Goal: Transaction & Acquisition: Purchase product/service

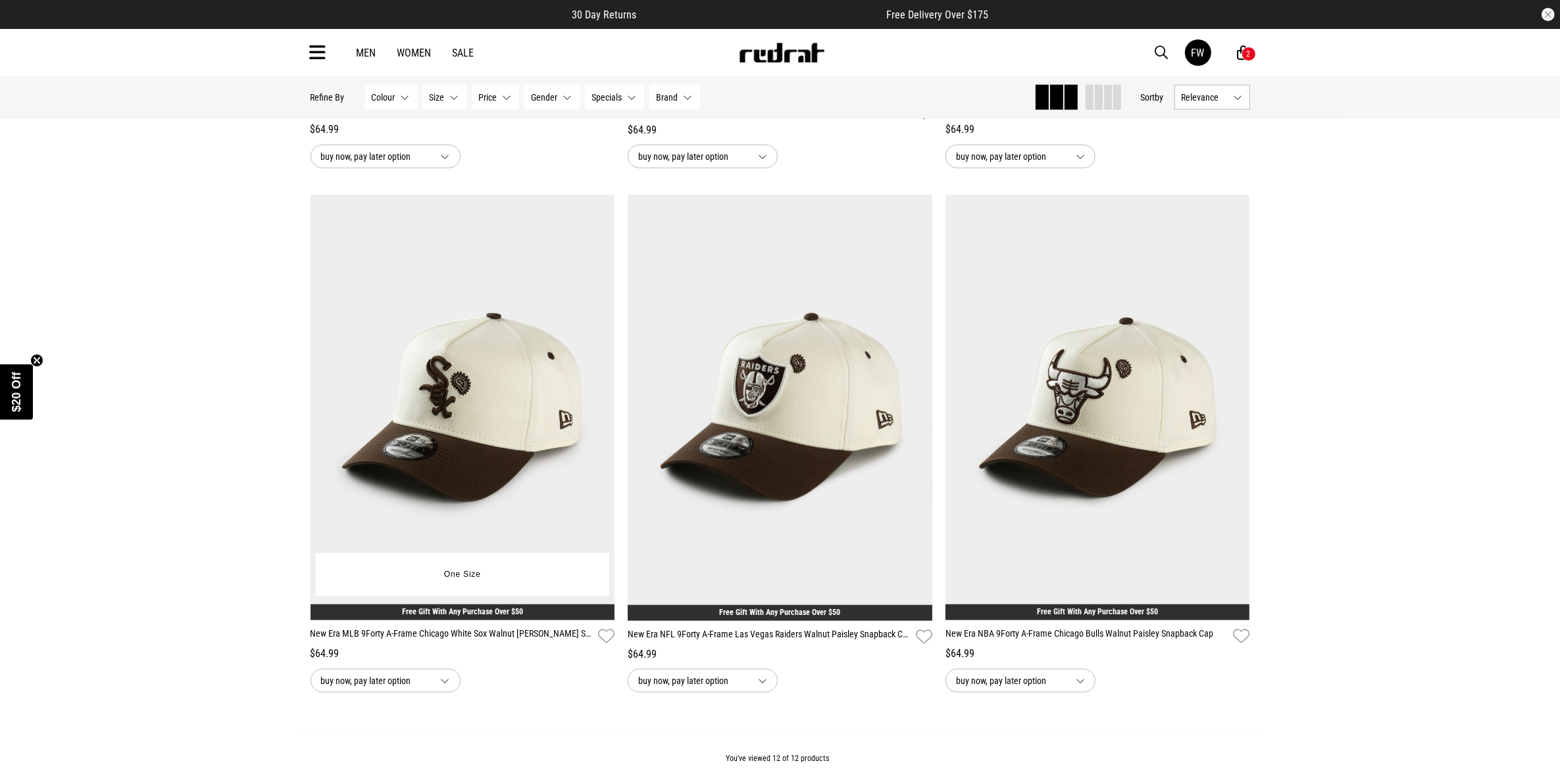
scroll to position [1589, 0]
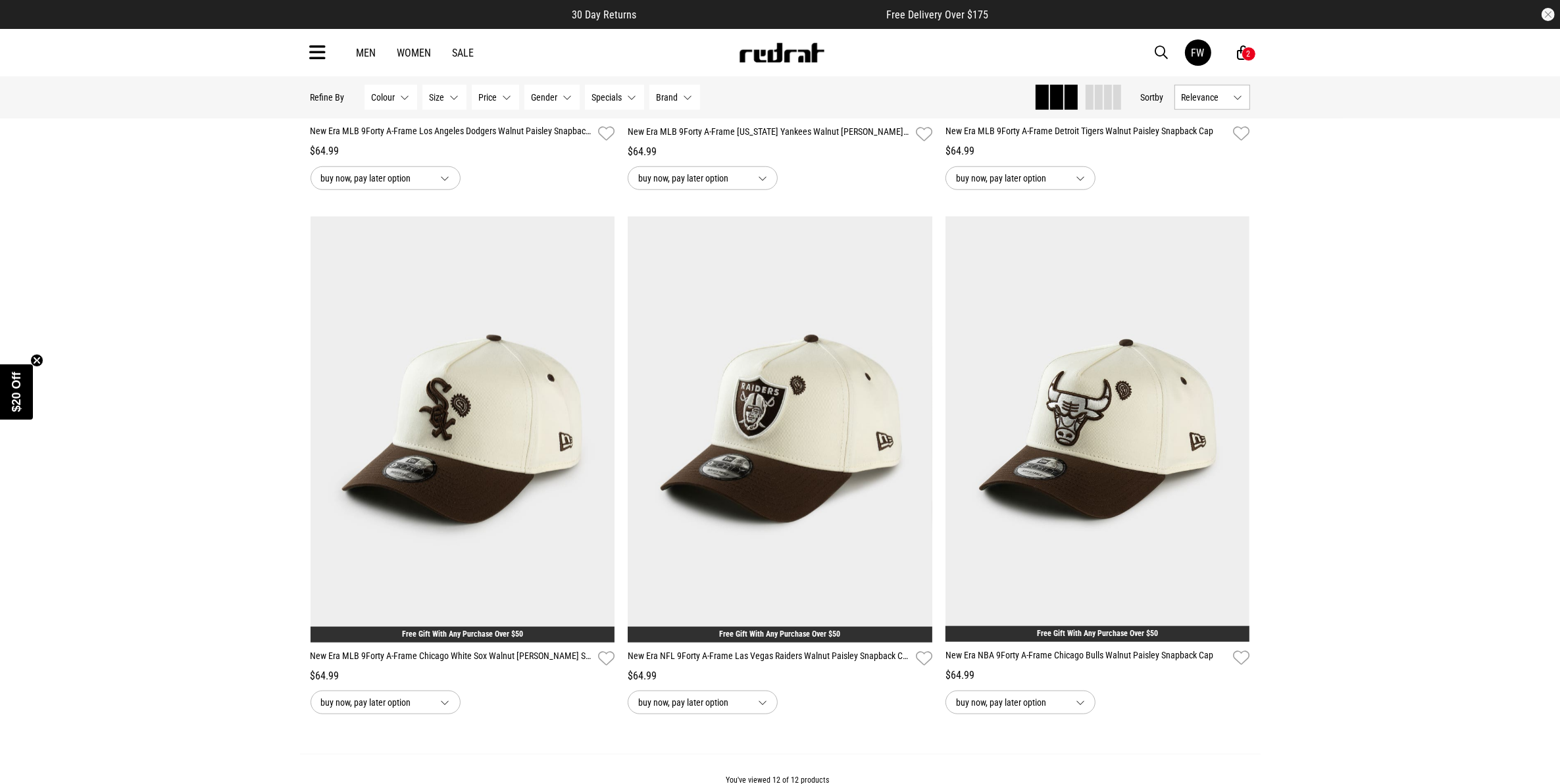
click at [403, 58] on link "Women" at bounding box center [414, 52] width 34 height 12
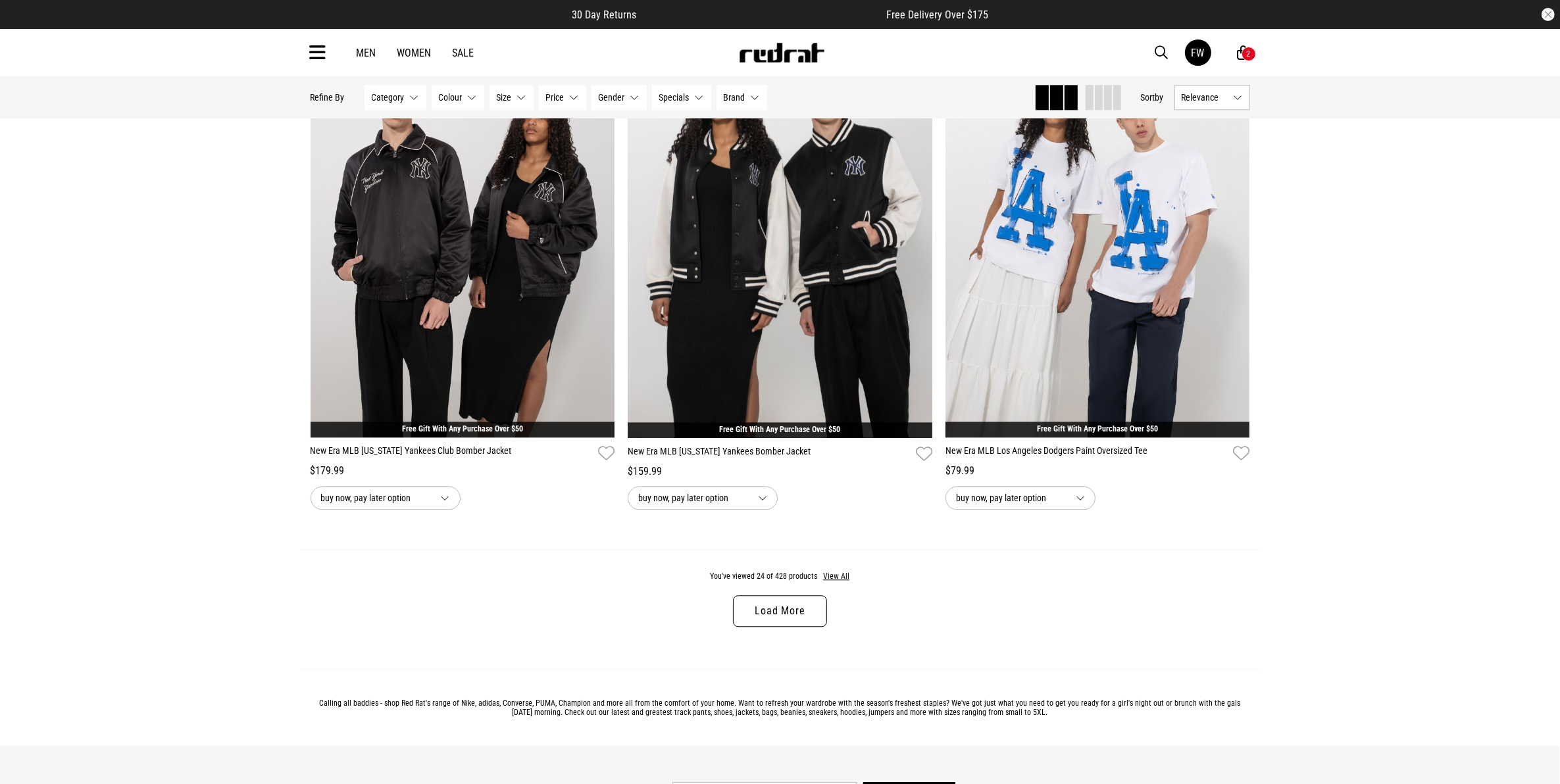
scroll to position [4225, 0]
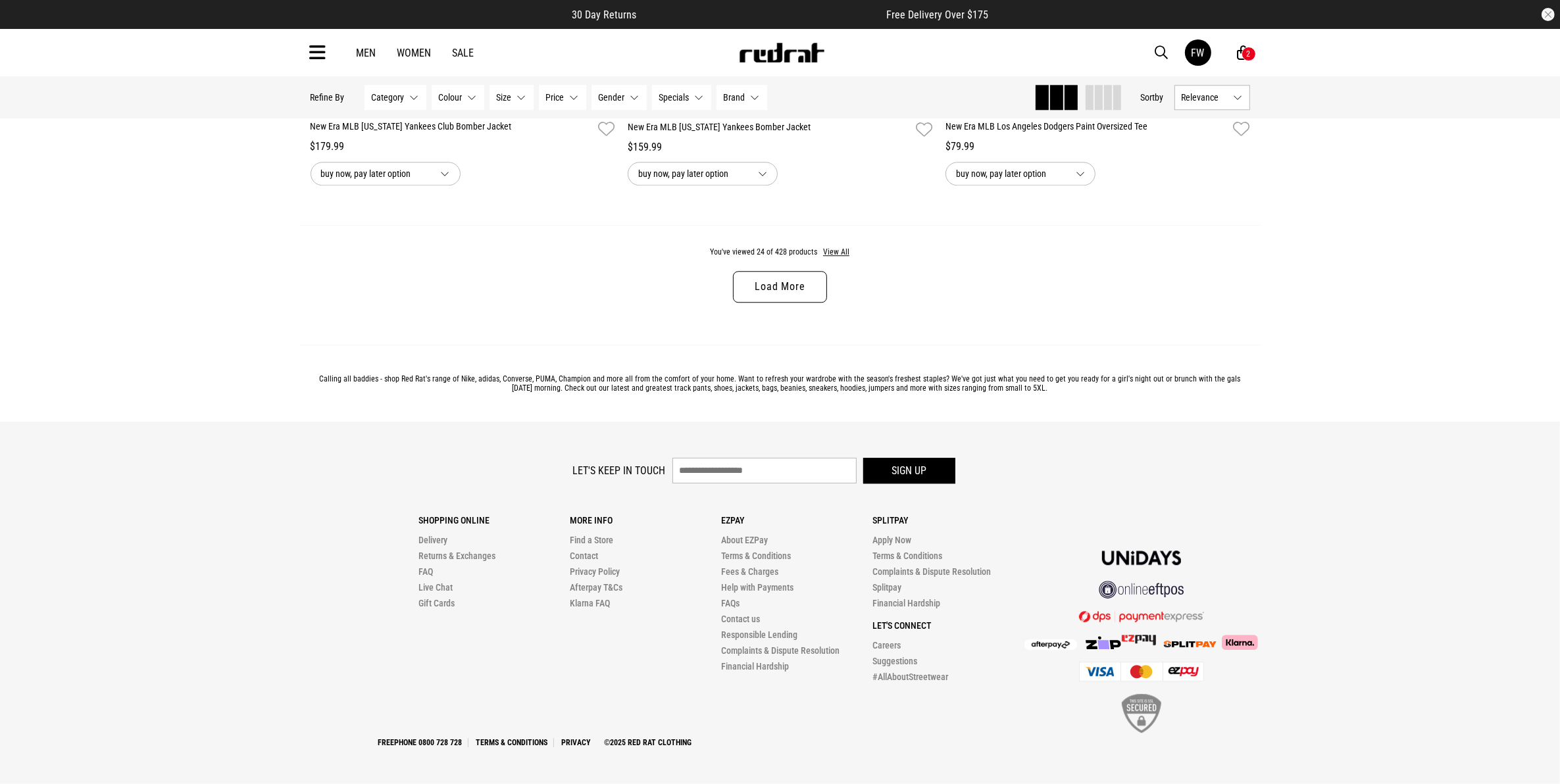
click at [744, 284] on link "Load More" at bounding box center [779, 287] width 93 height 31
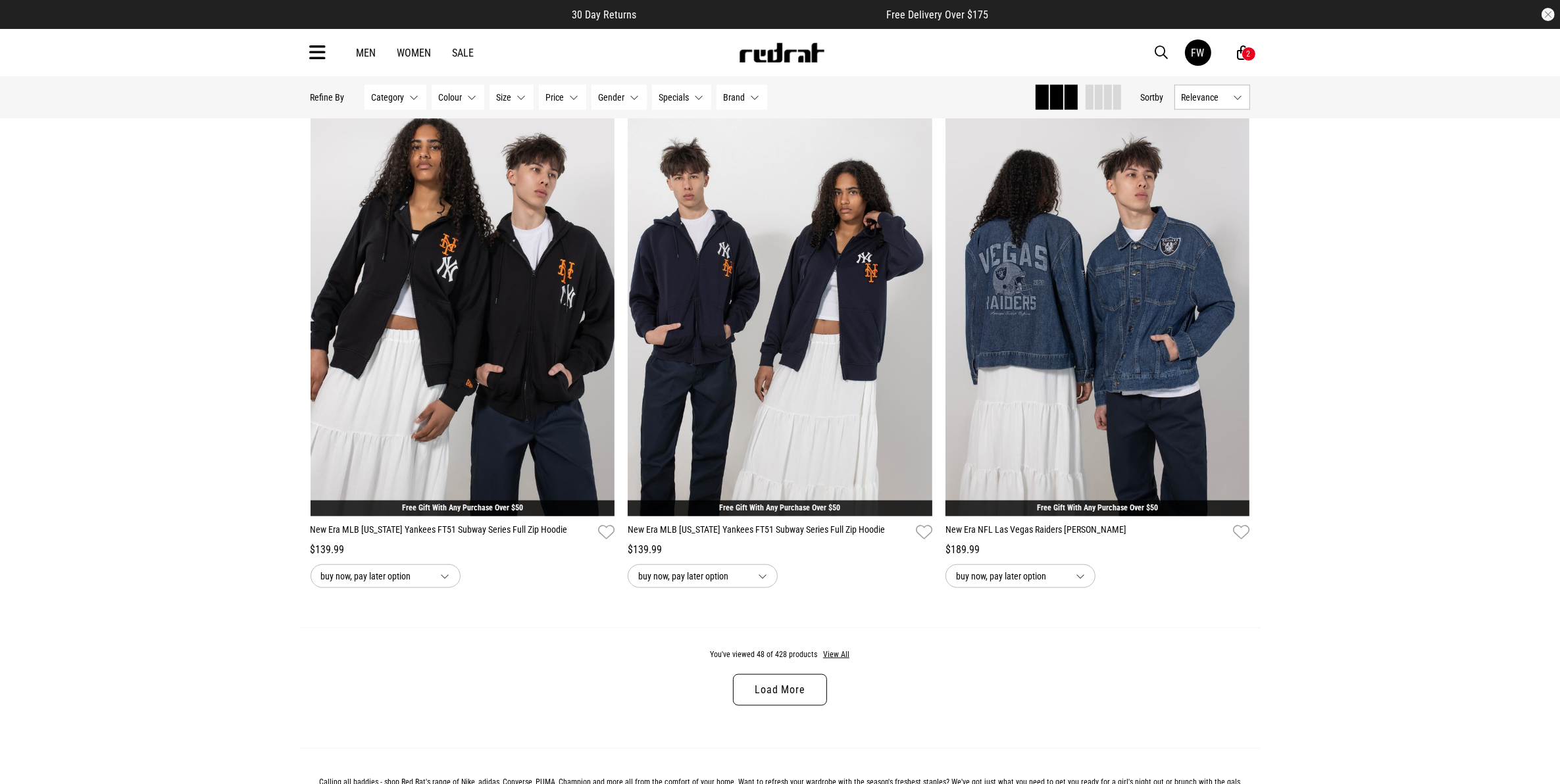
scroll to position [8418, 0]
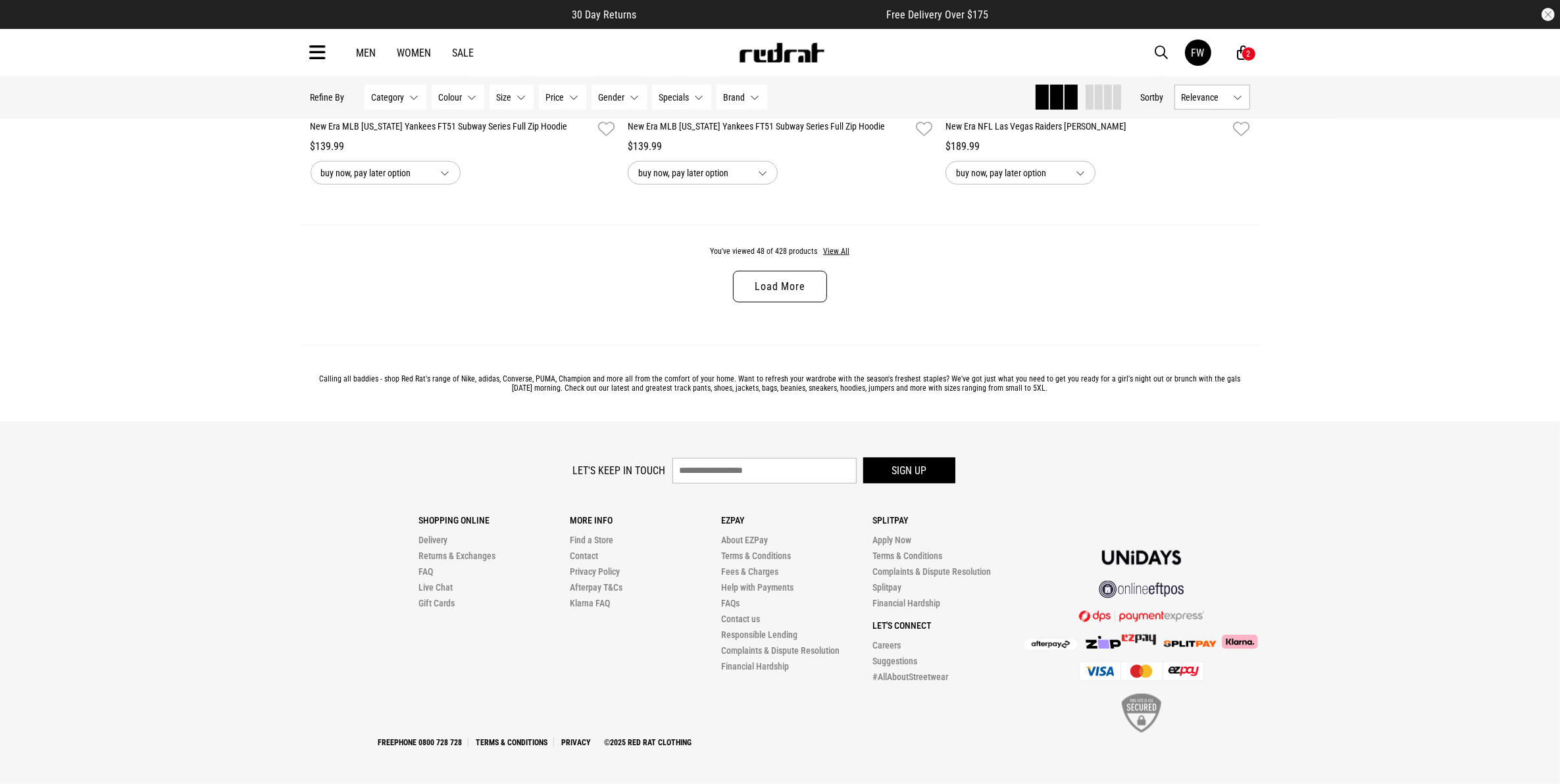
click at [763, 303] on link "Load More" at bounding box center [779, 287] width 93 height 31
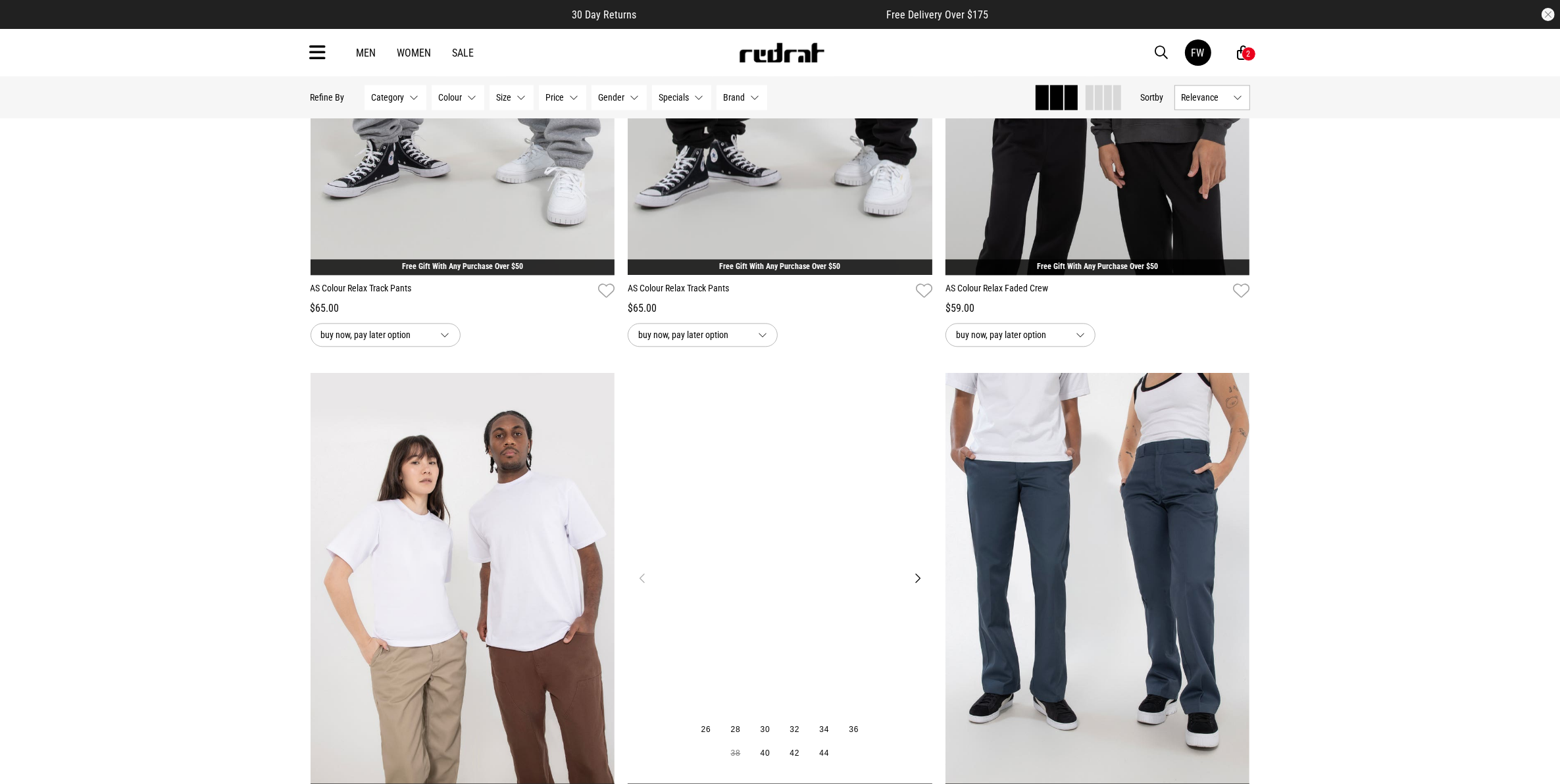
scroll to position [10063, 0]
